Goal: Find specific page/section: Find specific page/section

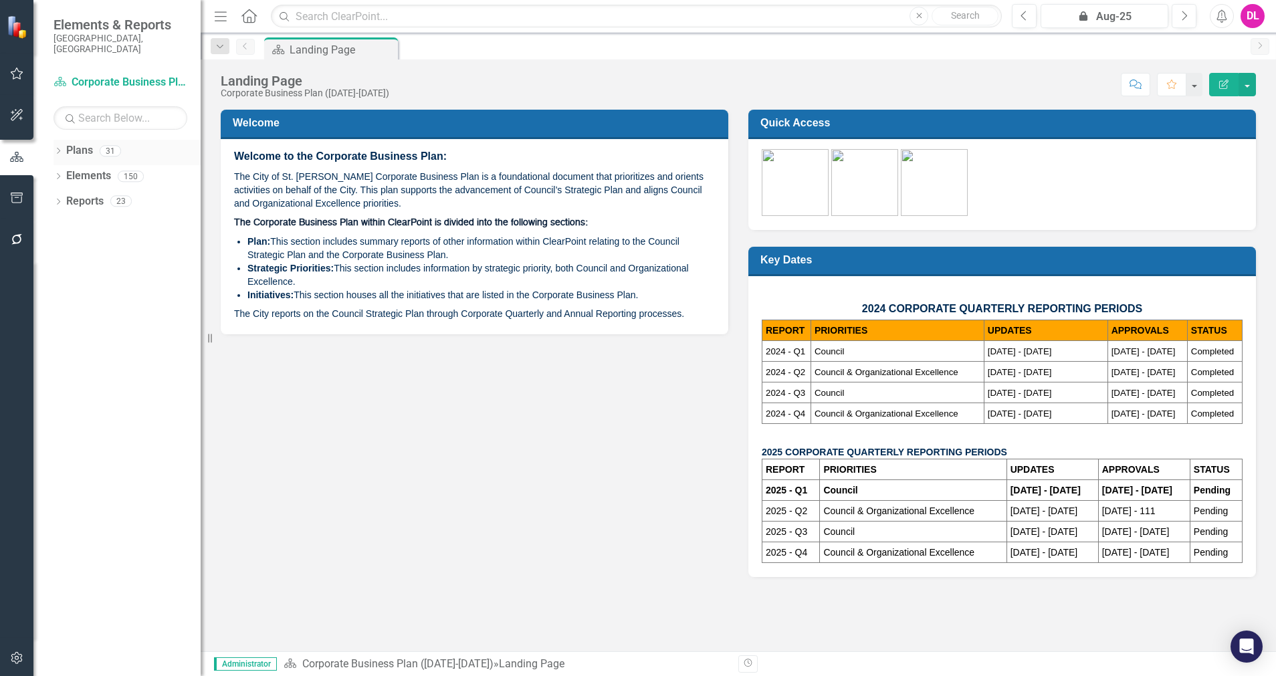
click at [60, 148] on icon "Dropdown" at bounding box center [57, 151] width 9 height 7
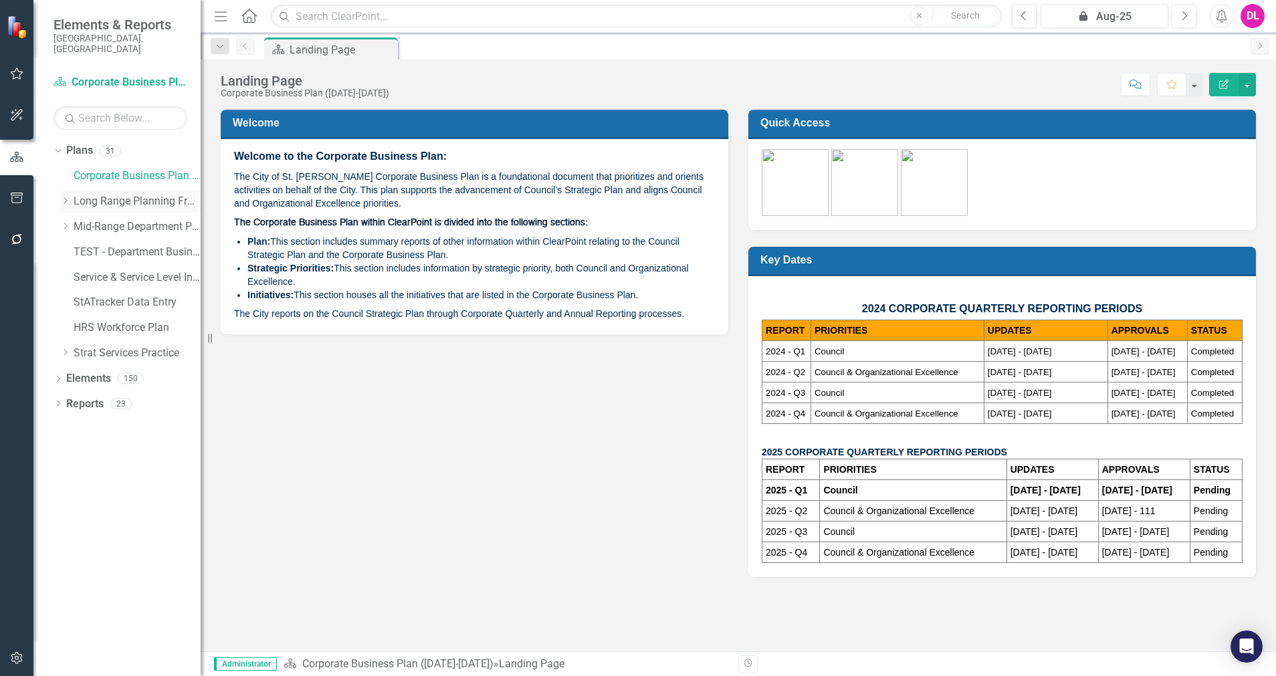
click at [65, 197] on icon "Dropdown" at bounding box center [65, 201] width 10 height 8
click at [113, 245] on link "Organizational Strategy" at bounding box center [144, 252] width 114 height 15
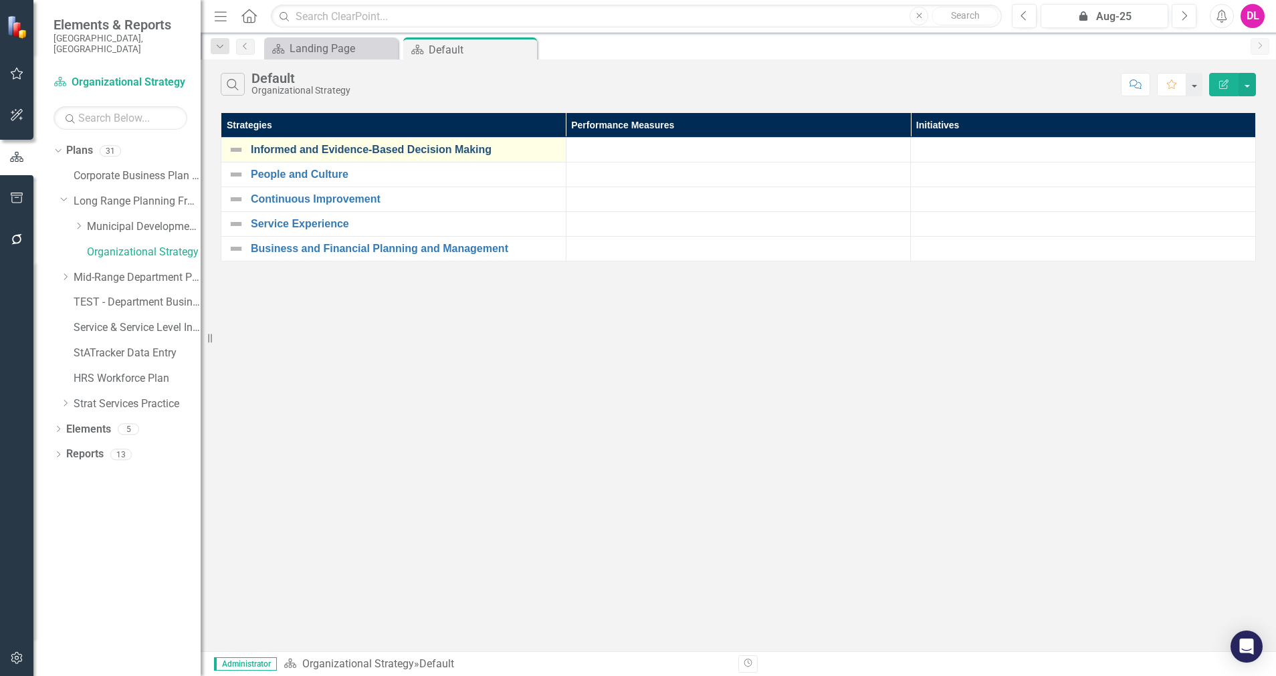
click at [375, 151] on link "Informed and Evidence-Based Decision Making" at bounding box center [405, 150] width 308 height 12
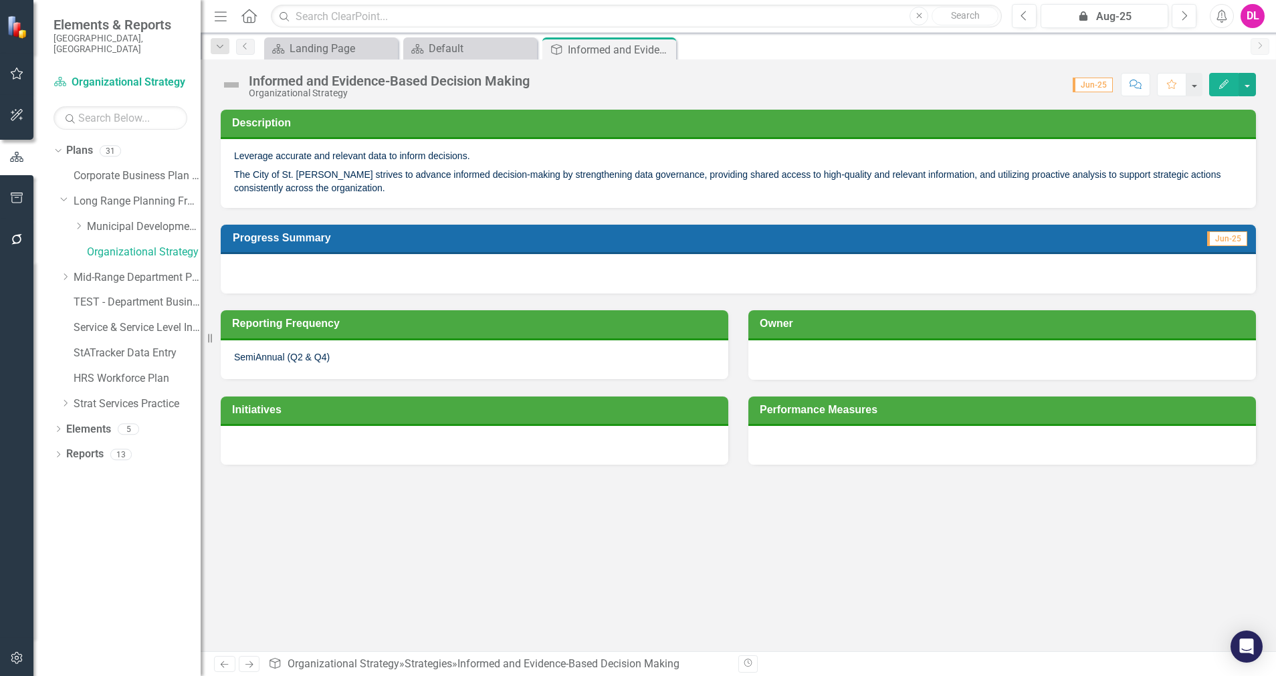
click at [350, 443] on div at bounding box center [474, 445] width 507 height 39
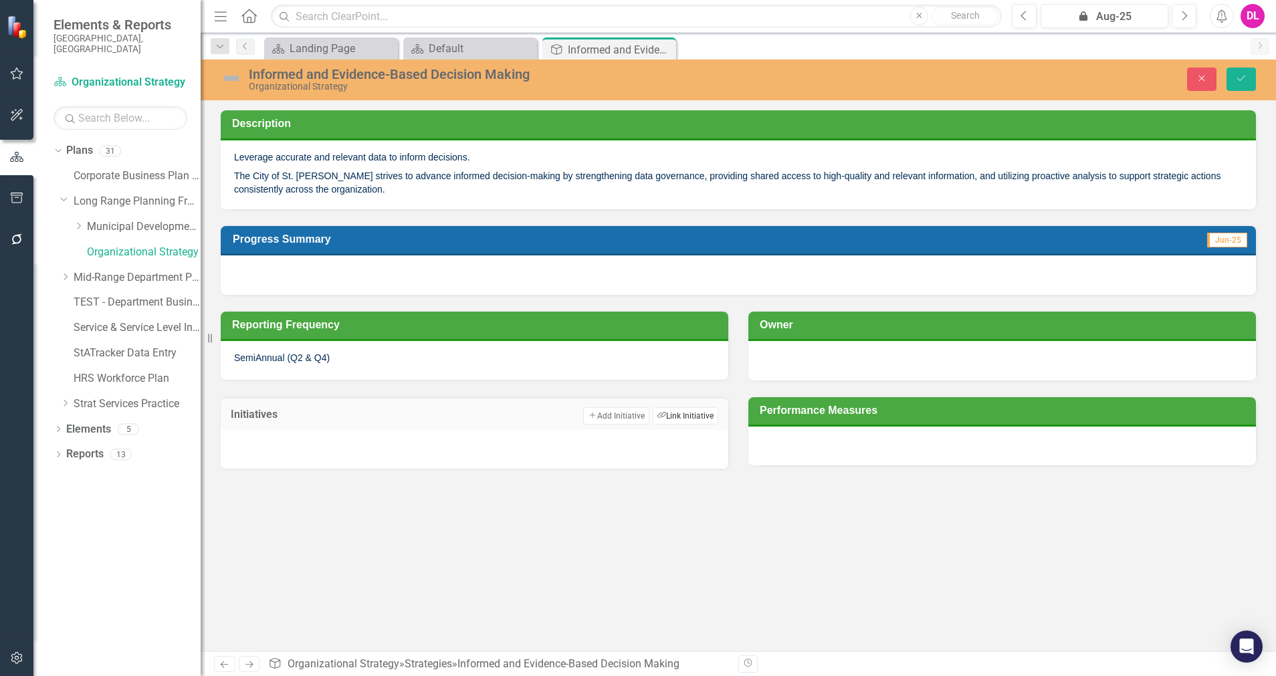
click at [695, 420] on button "Link Tag Link Initiative" at bounding box center [686, 415] width 66 height 17
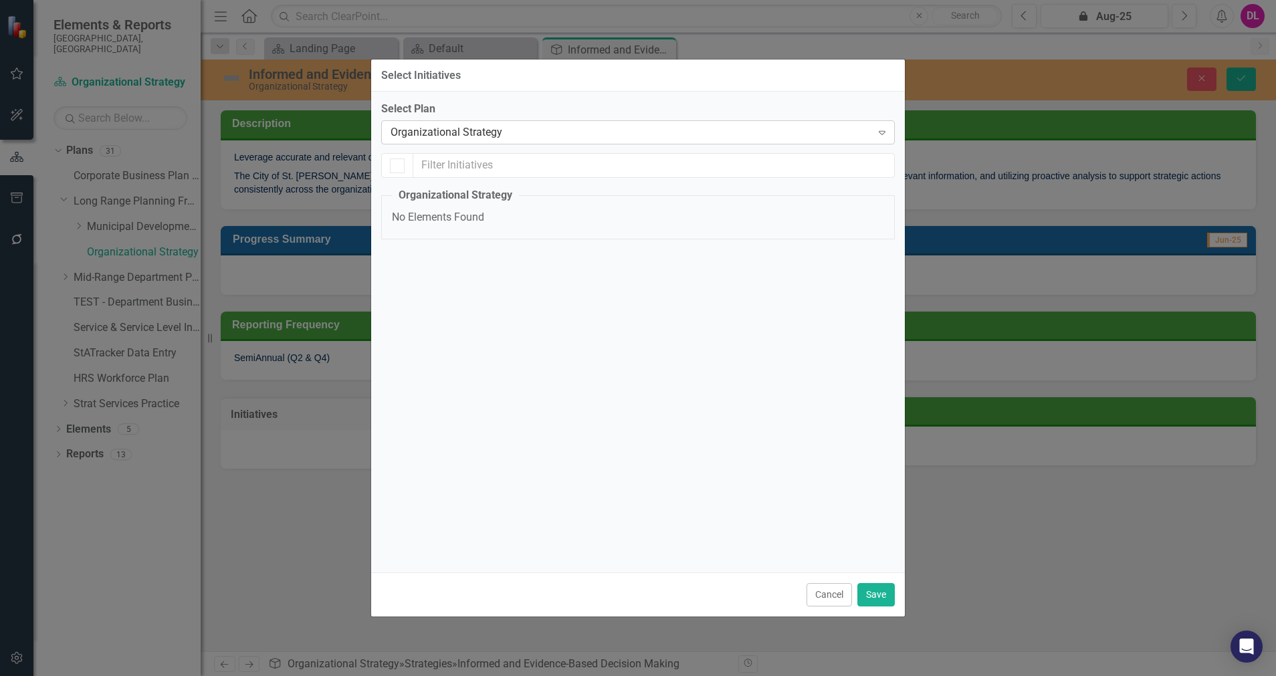
click at [542, 132] on div "Organizational Strategy" at bounding box center [630, 132] width 481 height 15
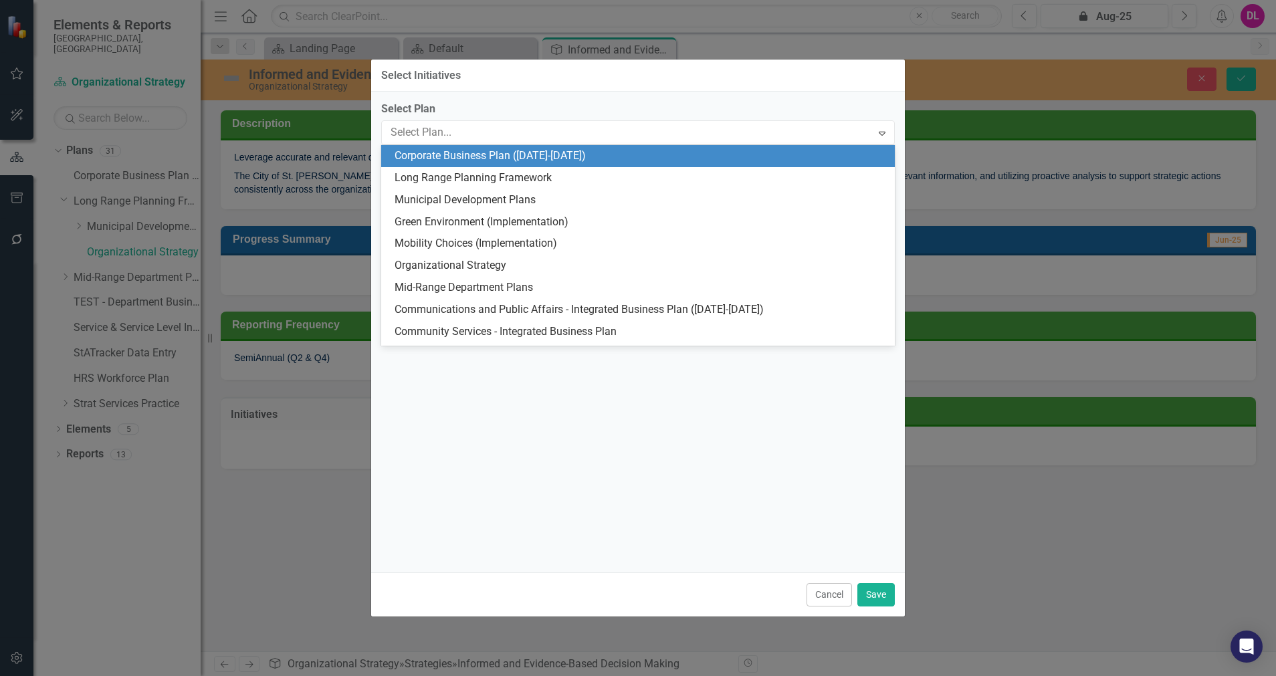
click at [516, 154] on div "Corporate Business Plan ([DATE]-[DATE])" at bounding box center [640, 155] width 492 height 15
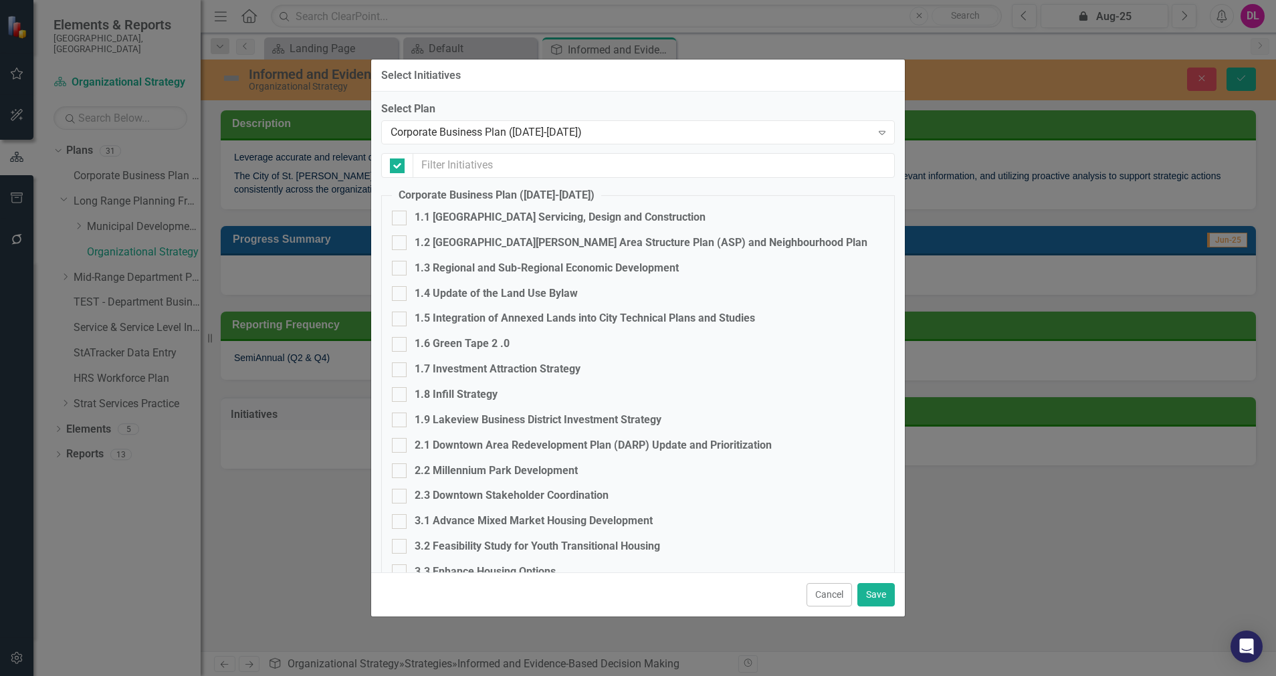
checkbox input "false"
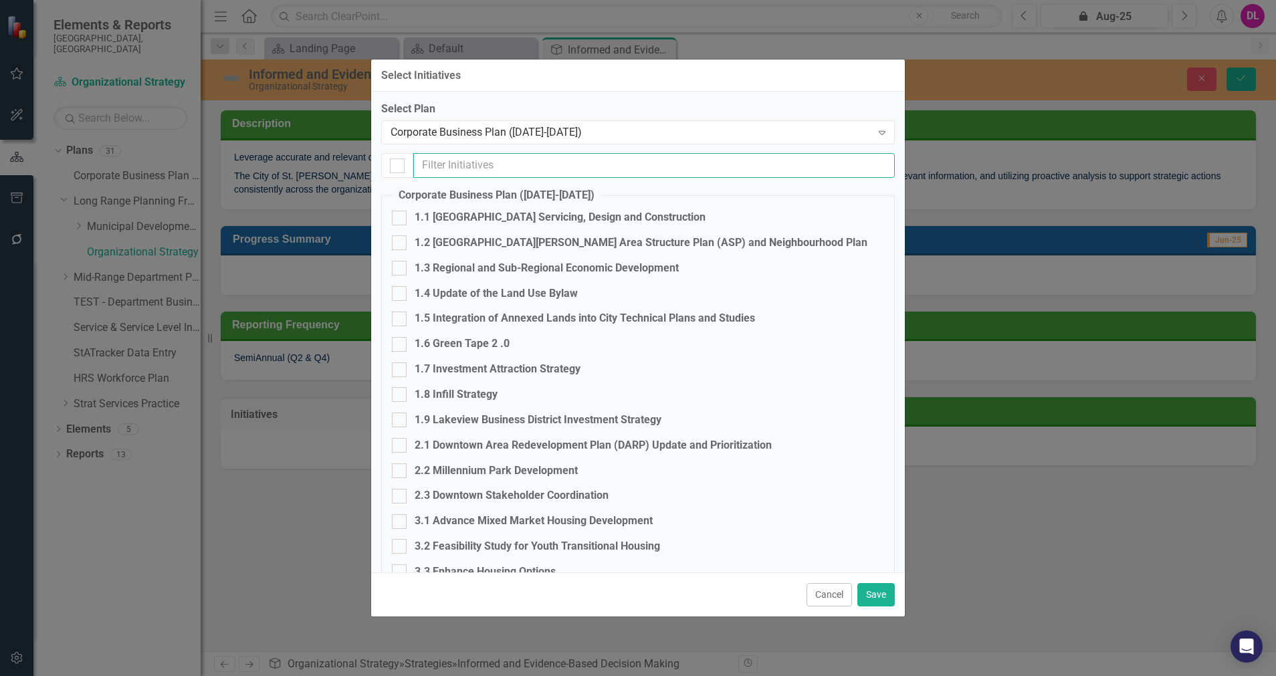
click at [499, 168] on input "text" at bounding box center [653, 165] width 481 height 25
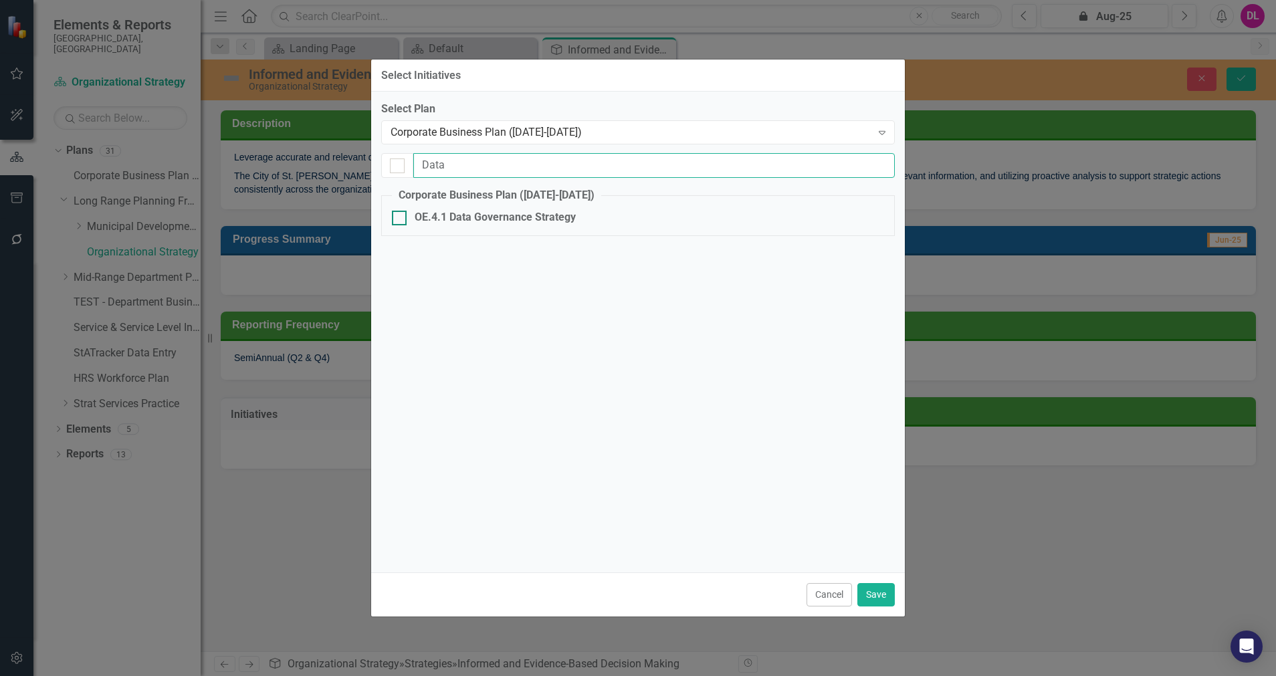
type input "Data"
click at [399, 217] on input "OE.4.1 Data Governance Strategy" at bounding box center [396, 215] width 9 height 9
checkbox input "true"
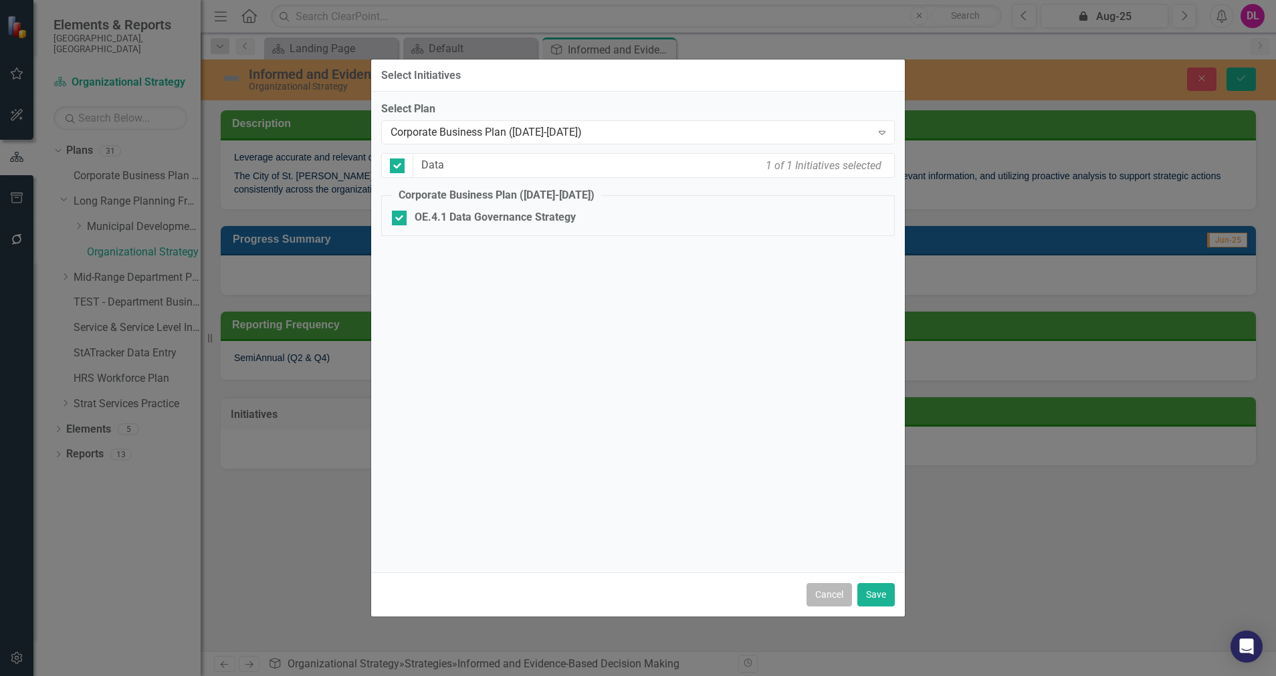
click at [828, 595] on button "Cancel" at bounding box center [828, 594] width 45 height 23
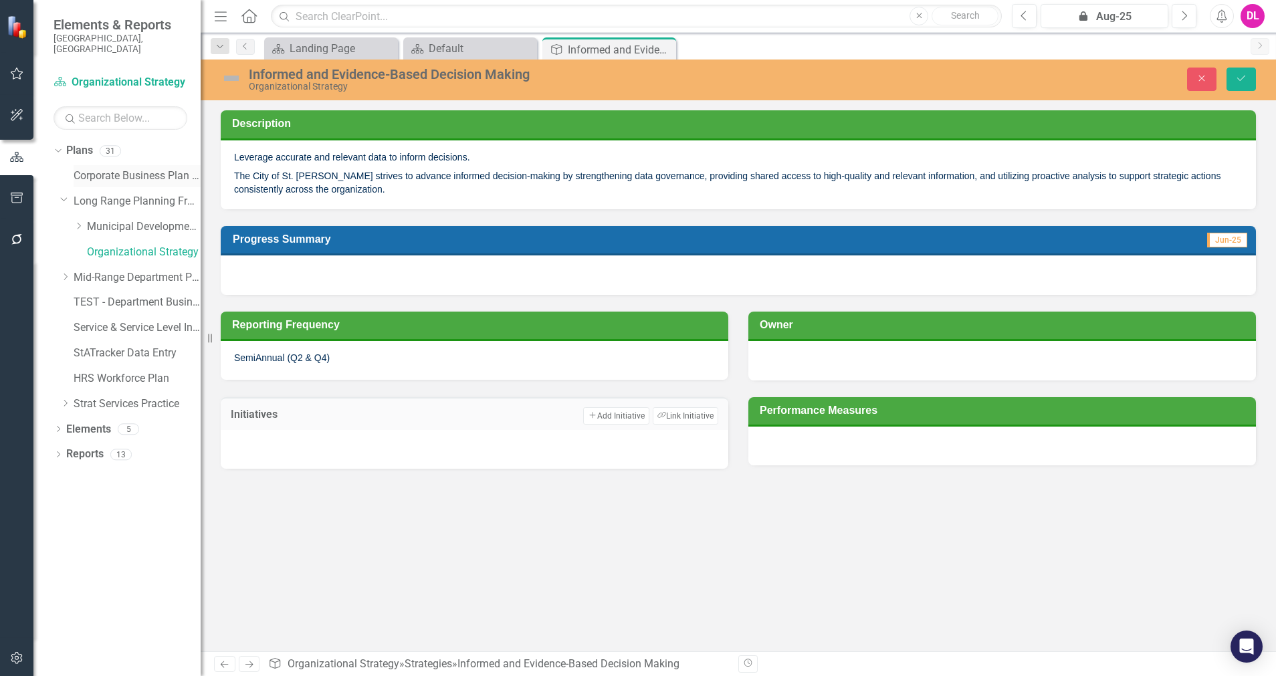
click at [96, 168] on link "Corporate Business Plan ([DATE]-[DATE])" at bounding box center [137, 175] width 127 height 15
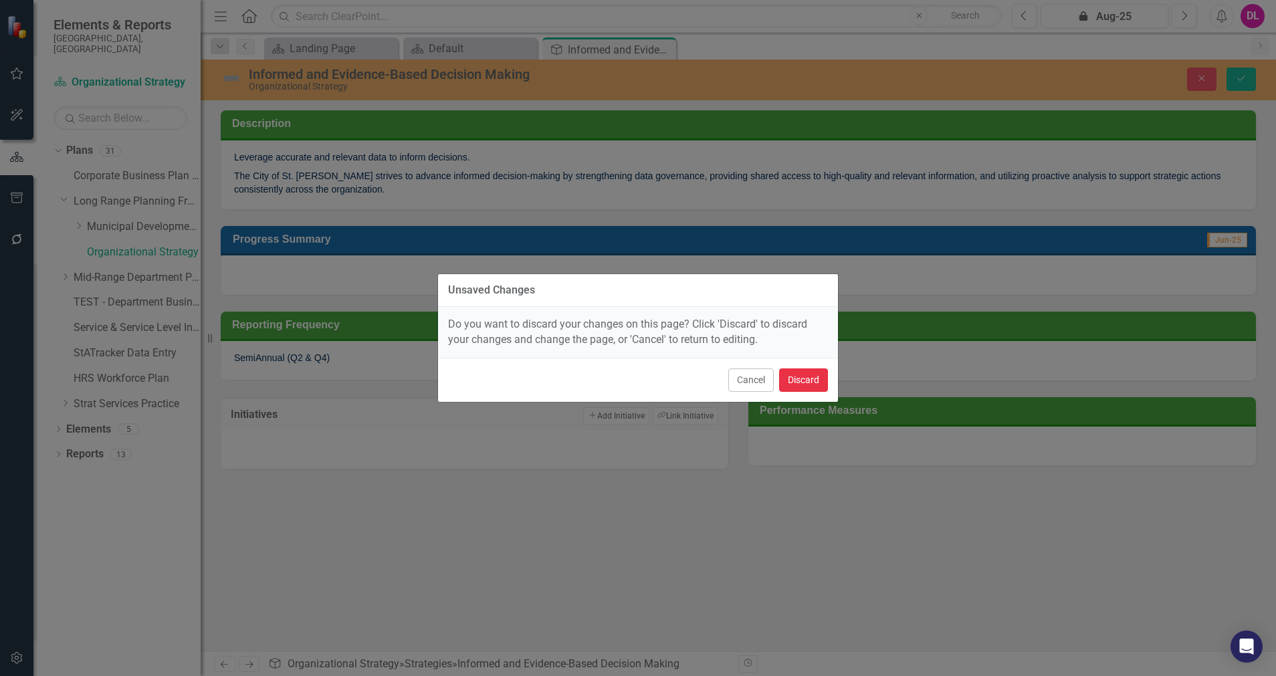
click at [807, 376] on button "Discard" at bounding box center [803, 379] width 49 height 23
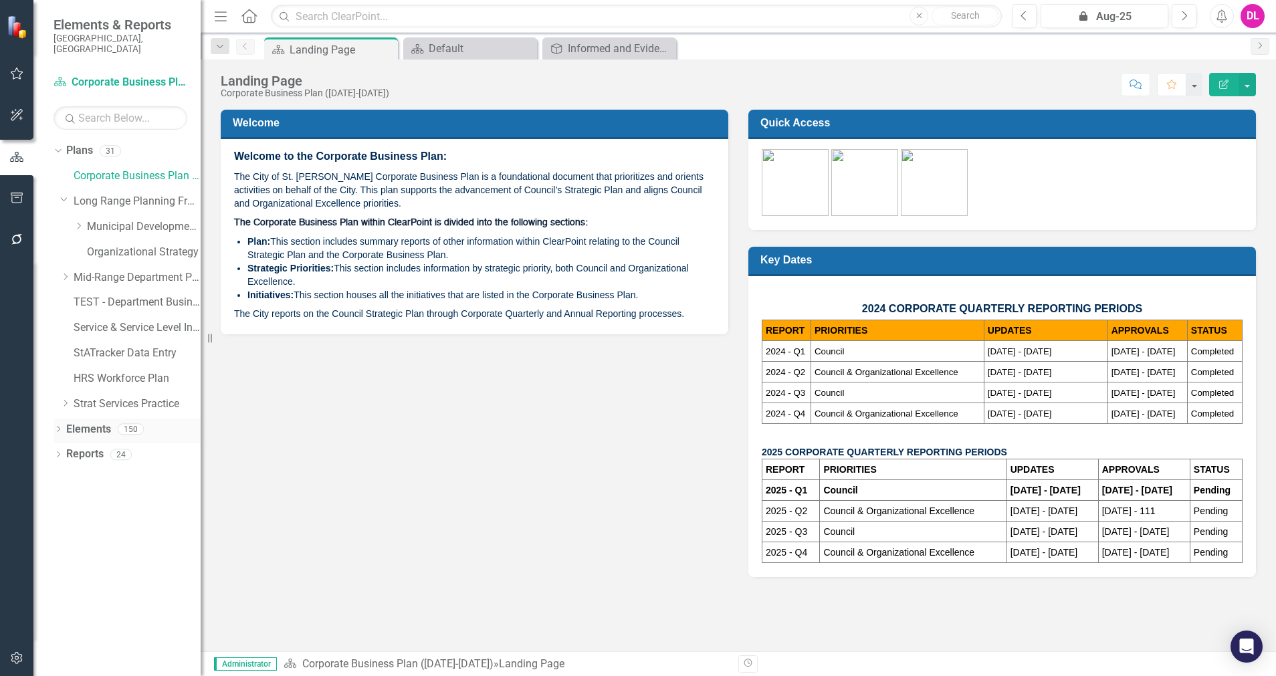
click at [58, 426] on icon at bounding box center [58, 429] width 3 height 6
click at [93, 497] on link "Initiative Tactics" at bounding box center [99, 504] width 52 height 15
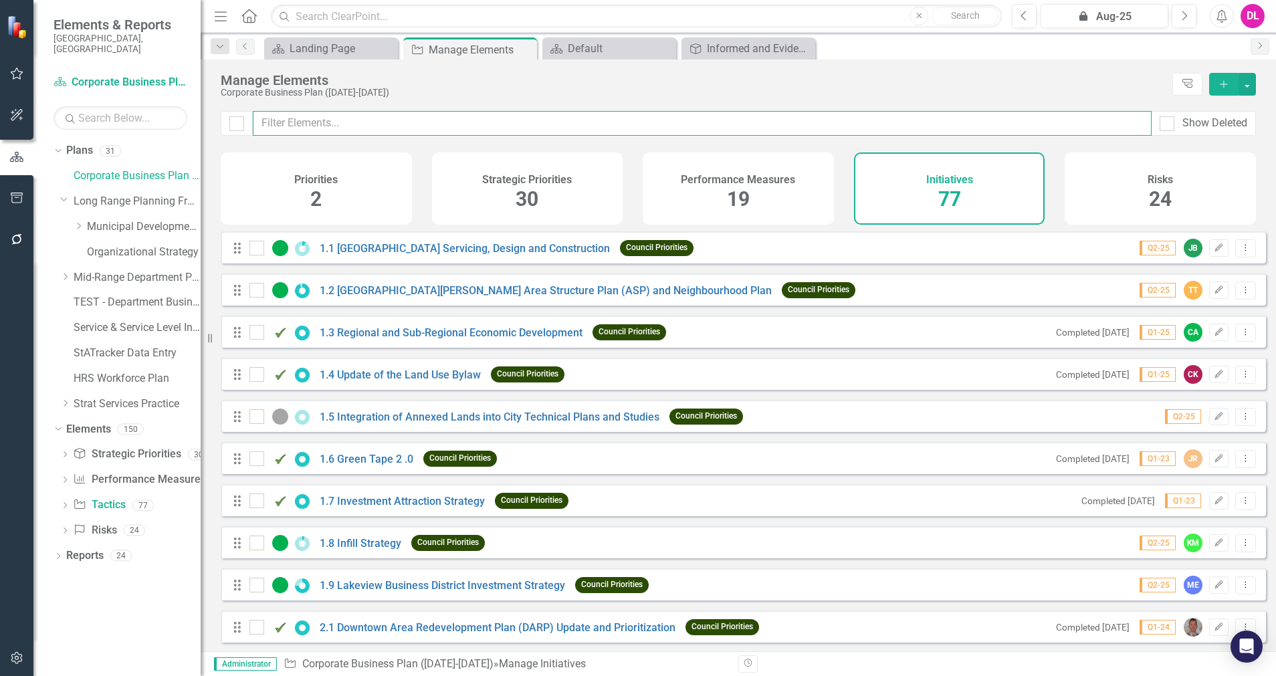
click at [520, 134] on input "text" at bounding box center [702, 123] width 899 height 25
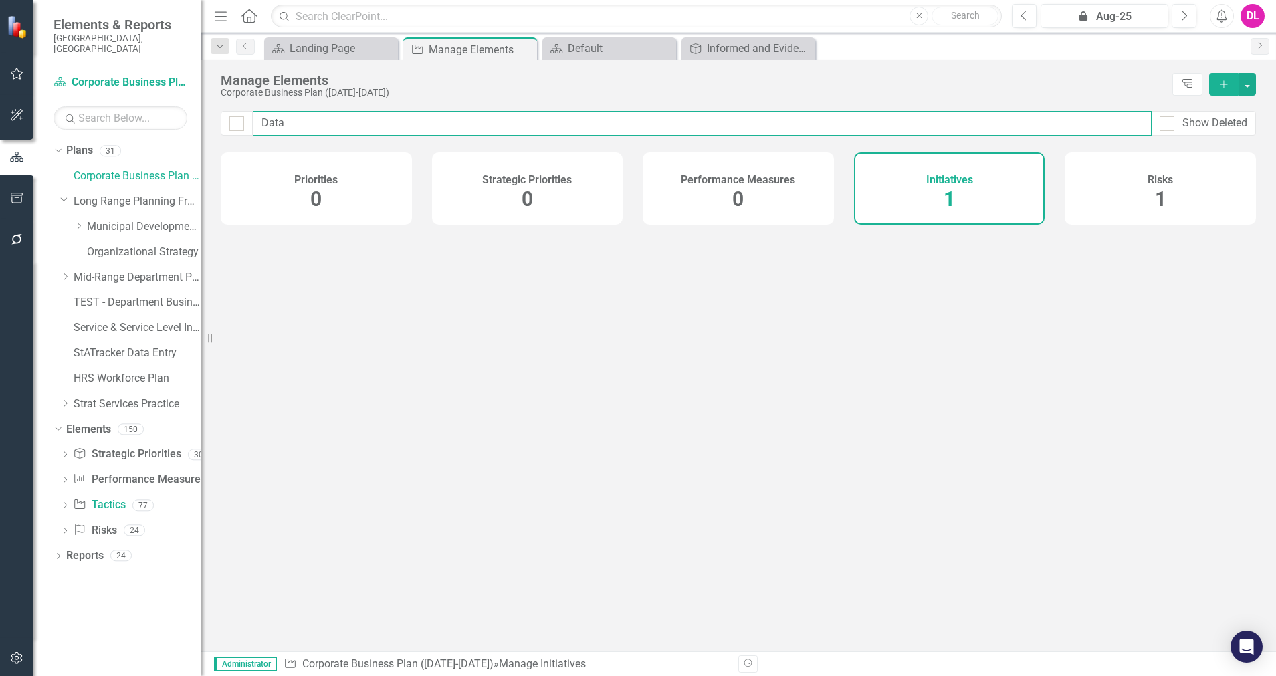
type input "Data"
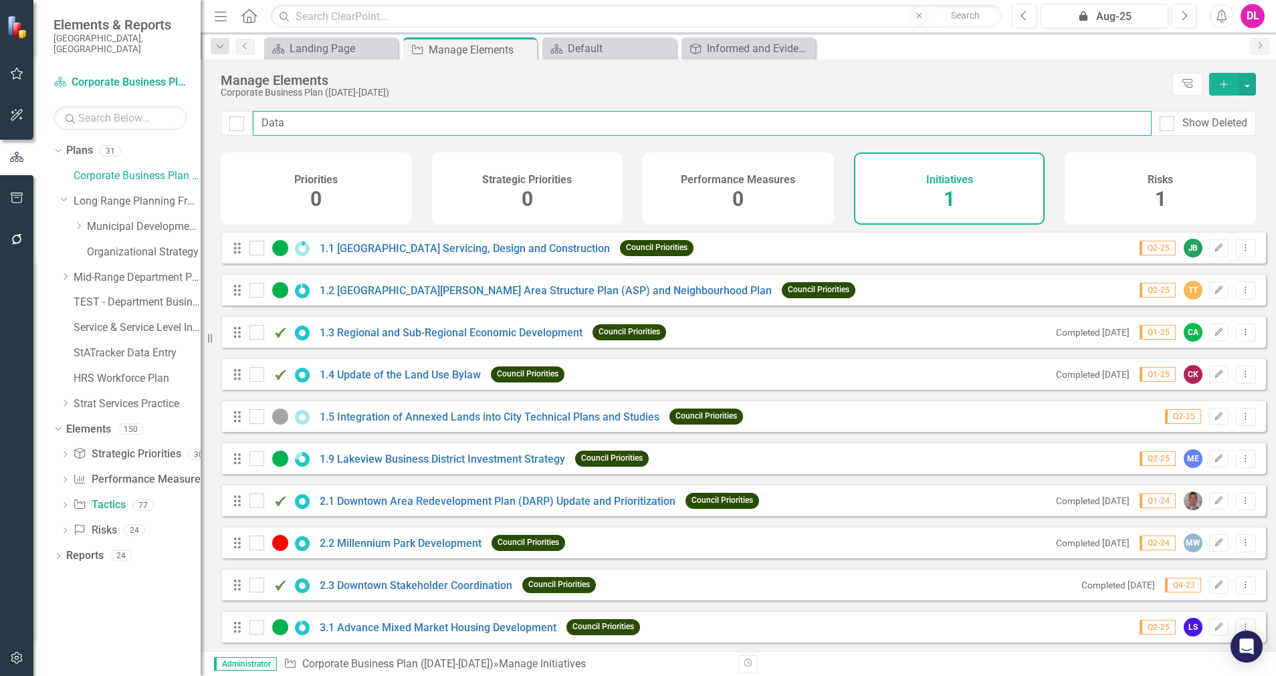
checkbox input "false"
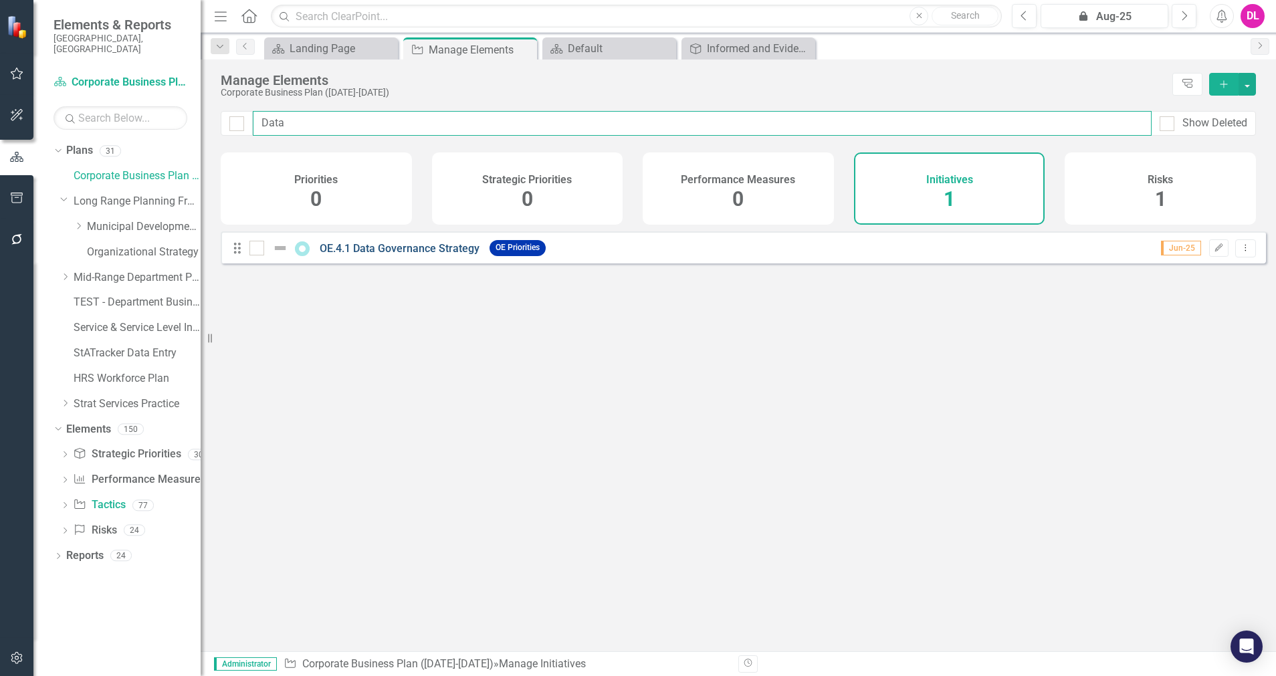
type input "Data"
click at [407, 255] on link "OE.4.1 Data Governance Strategy" at bounding box center [400, 248] width 160 height 13
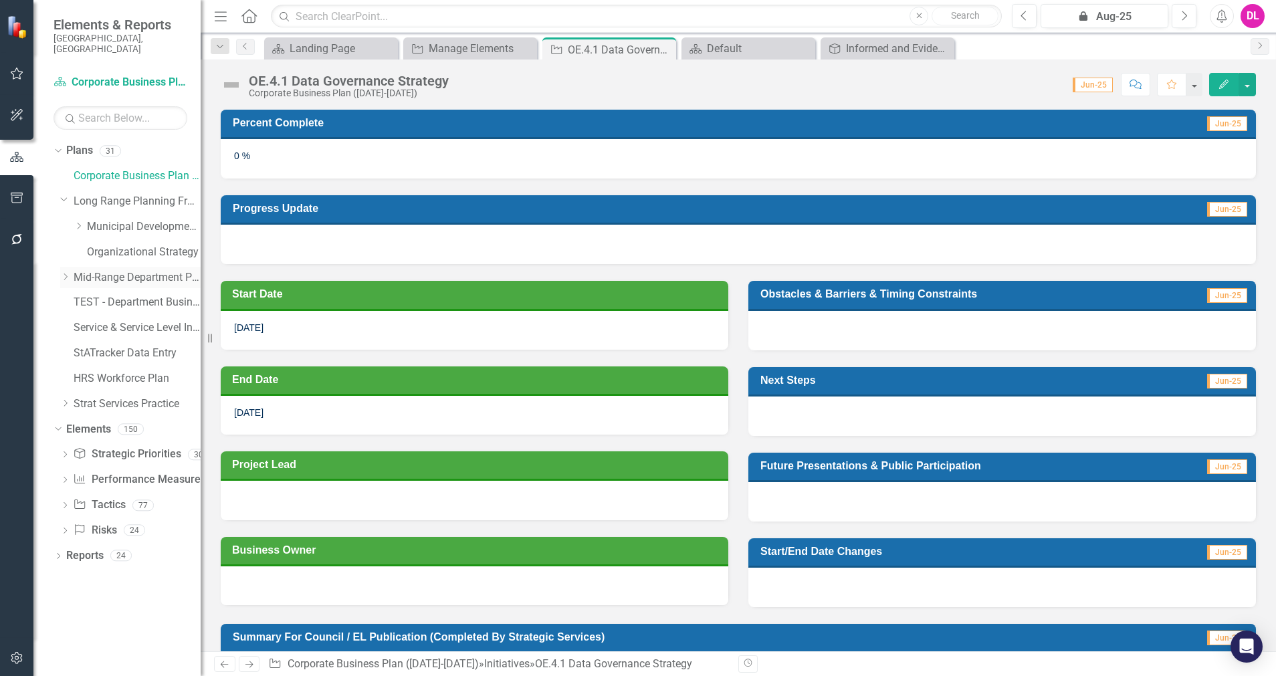
click at [60, 273] on icon "Dropdown" at bounding box center [65, 277] width 10 height 8
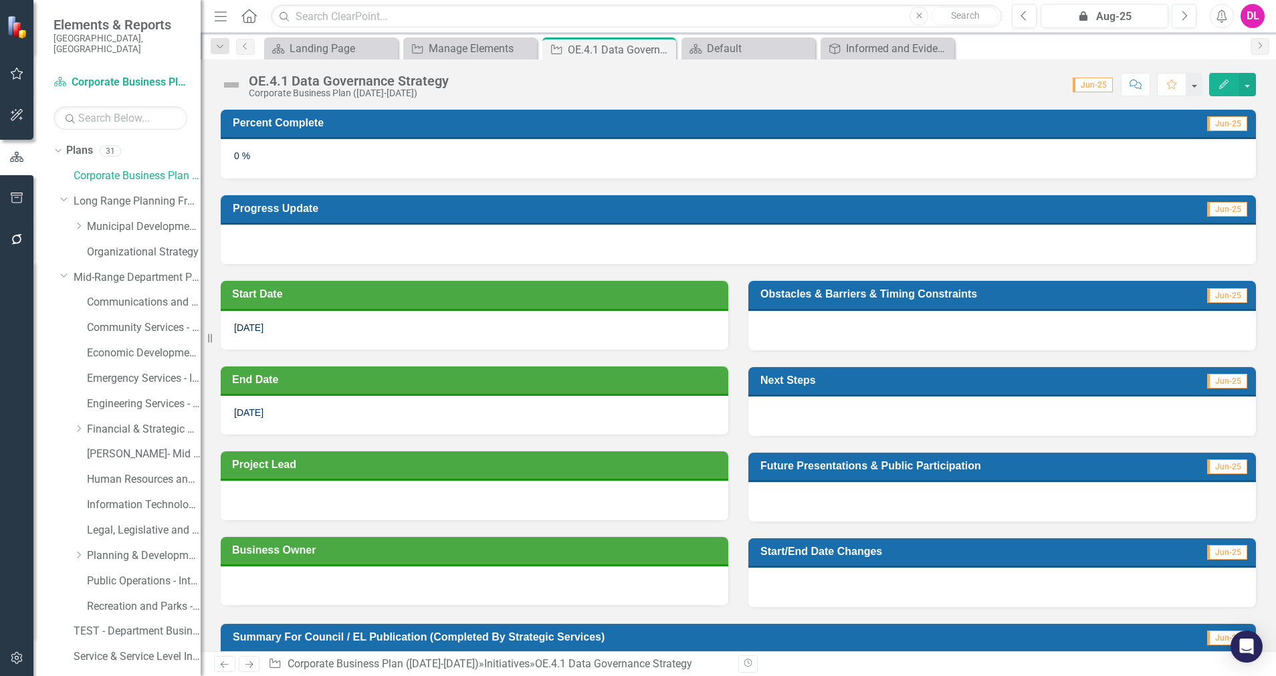
scroll to position [1, 0]
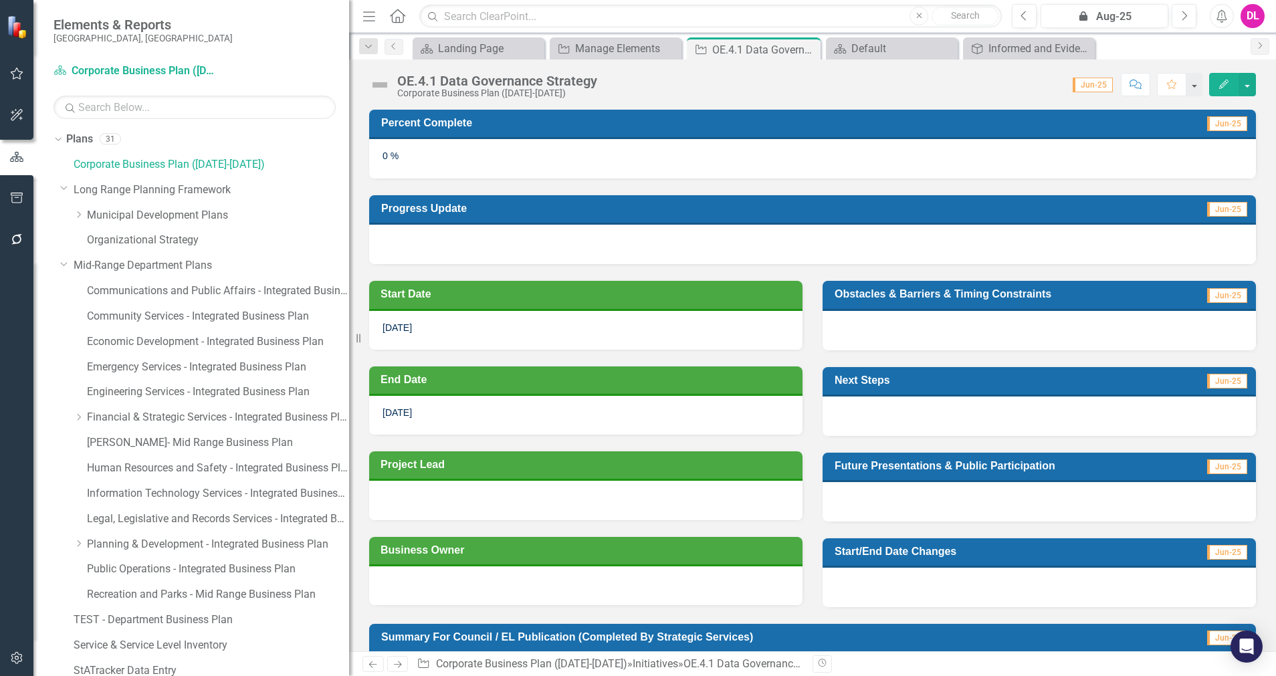
drag, startPoint x: 208, startPoint y: 333, endPoint x: 349, endPoint y: 334, distance: 141.1
click at [349, 334] on div "Resize" at bounding box center [354, 338] width 11 height 676
click at [713, 94] on div "Score: 0.00 Jun-25 Completed Comment Favorite Edit" at bounding box center [930, 84] width 652 height 23
